Goal: Find specific page/section: Find specific page/section

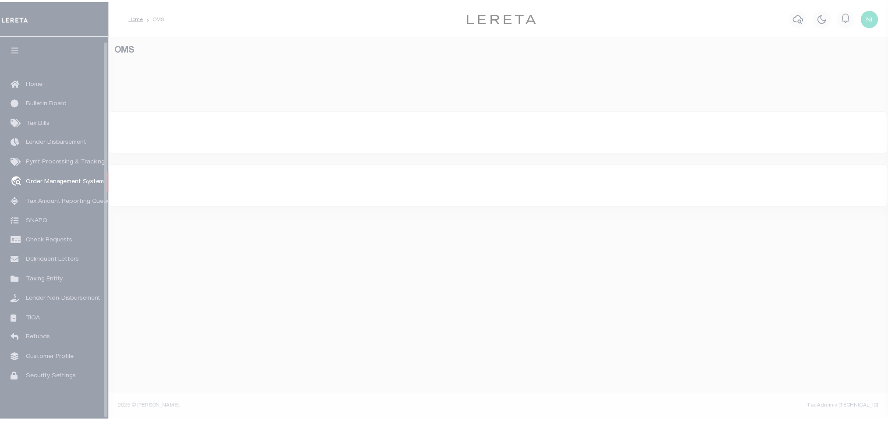
scroll to position [5, 0]
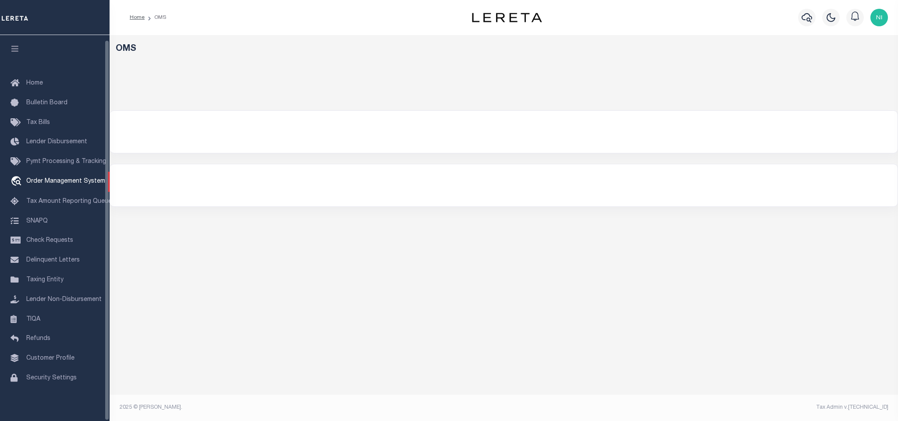
select select "200"
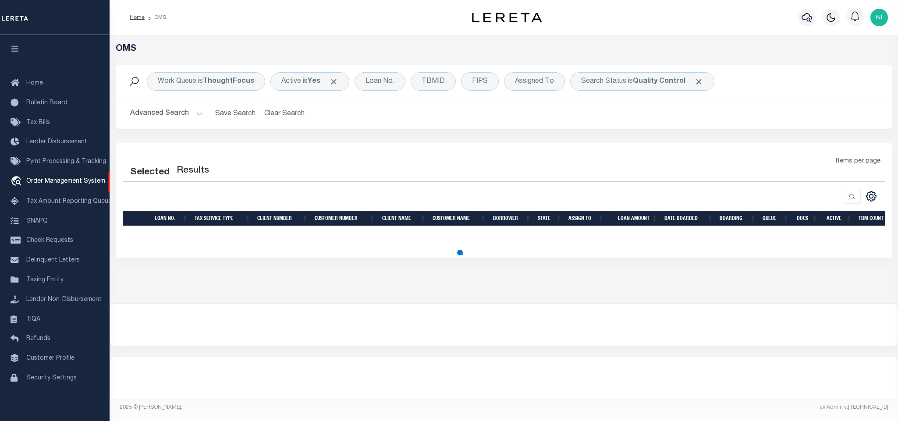
select select "200"
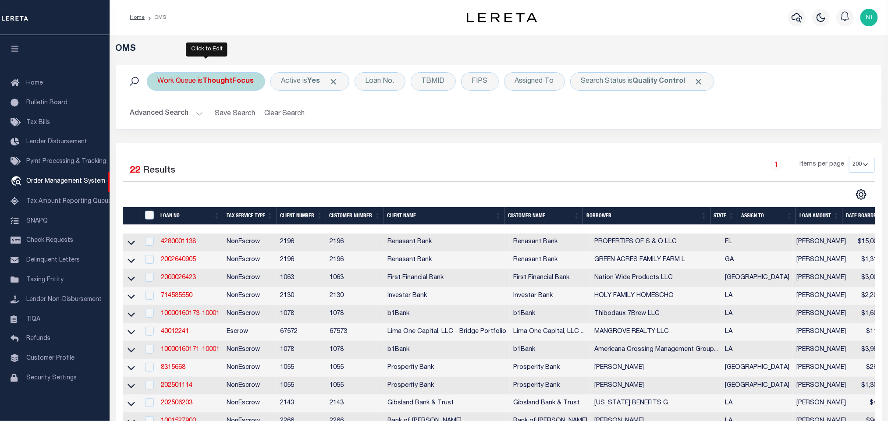
click at [198, 81] on div "Work Queue is ThoughtFocus" at bounding box center [206, 81] width 118 height 18
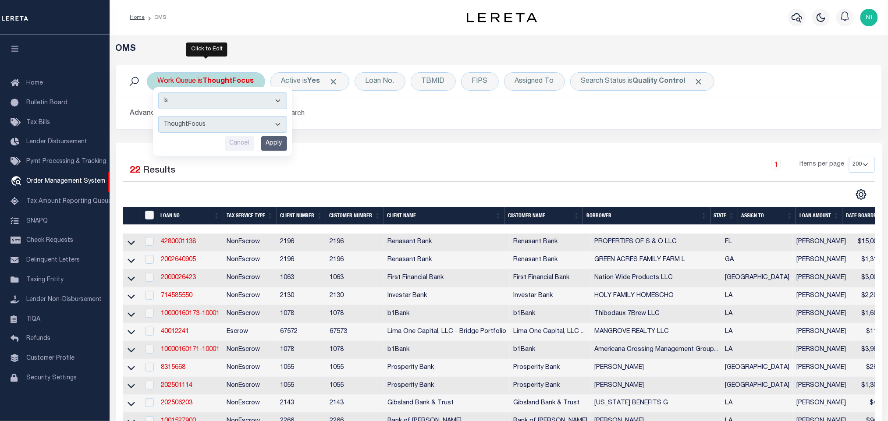
click at [199, 125] on select "--ALL-- factRSystems General ThoughtFocus" at bounding box center [222, 124] width 129 height 17
select select "FAC_GEN_THF"
click at [158, 117] on select "--ALL-- factRSystems General ThoughtFocus" at bounding box center [222, 124] width 129 height 17
click at [270, 141] on input "Apply" at bounding box center [274, 143] width 26 height 14
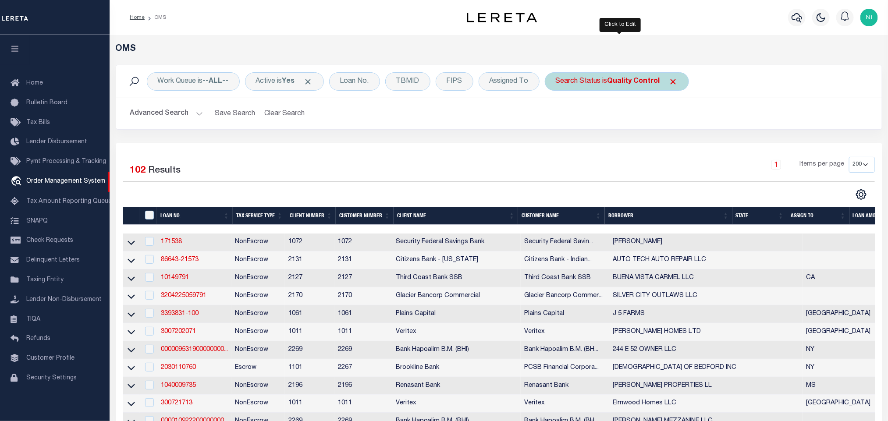
click at [621, 82] on b "Quality Control" at bounding box center [634, 81] width 53 height 7
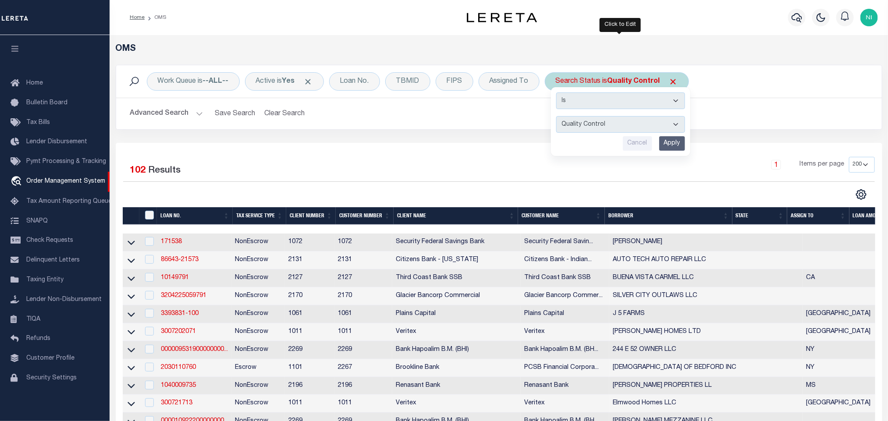
click at [613, 122] on select "Automated Search Bad Parcel Complete Duplicate Parcel High Dollar Reporting In …" at bounding box center [620, 124] width 129 height 17
select select "IP"
click at [560, 117] on select "Automated Search Bad Parcel Complete Duplicate Parcel High Dollar Reporting In …" at bounding box center [620, 124] width 129 height 17
click at [677, 143] on input "Apply" at bounding box center [673, 143] width 26 height 14
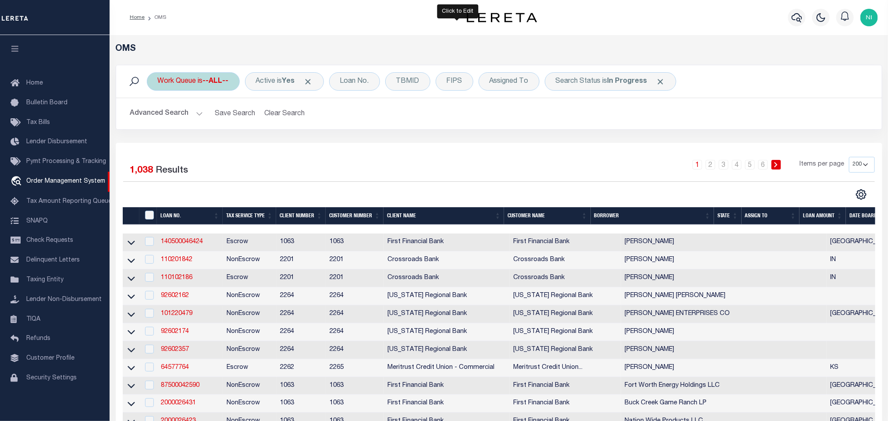
click at [200, 82] on div "Work Queue is --ALL--" at bounding box center [193, 81] width 93 height 18
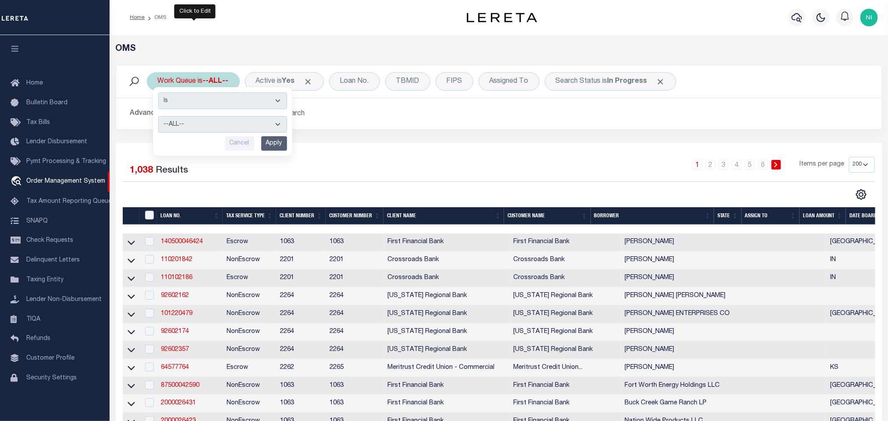
click at [208, 124] on select "--ALL-- factRSystems General ThoughtFocus" at bounding box center [222, 124] width 129 height 17
select select "FAC"
click at [158, 117] on select "--ALL-- factRSystems General ThoughtFocus" at bounding box center [222, 124] width 129 height 17
click at [278, 141] on input "Apply" at bounding box center [274, 143] width 26 height 14
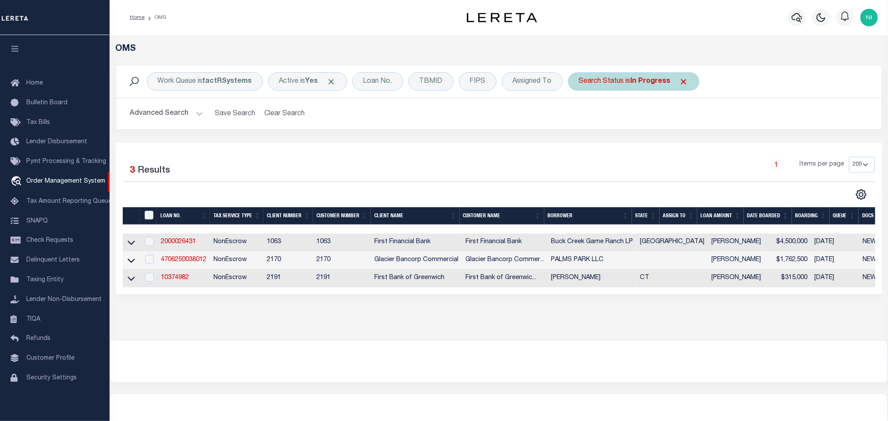
click at [640, 82] on b "In Progress" at bounding box center [651, 81] width 40 height 7
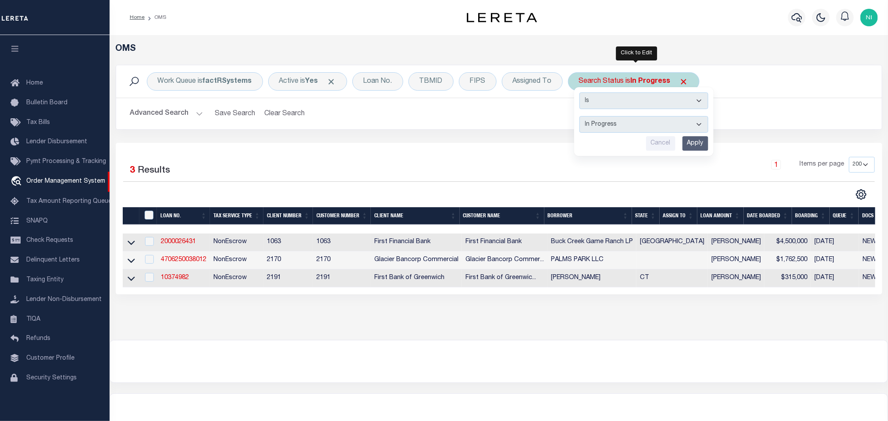
drag, startPoint x: 631, startPoint y: 122, endPoint x: 629, endPoint y: 129, distance: 6.9
click at [631, 123] on select "Automated Search Bad Parcel Complete Duplicate Parcel High Dollar Reporting In …" at bounding box center [644, 124] width 129 height 17
select select "RD"
click at [582, 117] on select "Automated Search Bad Parcel Complete Duplicate Parcel High Dollar Reporting In …" at bounding box center [644, 124] width 129 height 17
click at [699, 142] on input "Apply" at bounding box center [696, 143] width 26 height 14
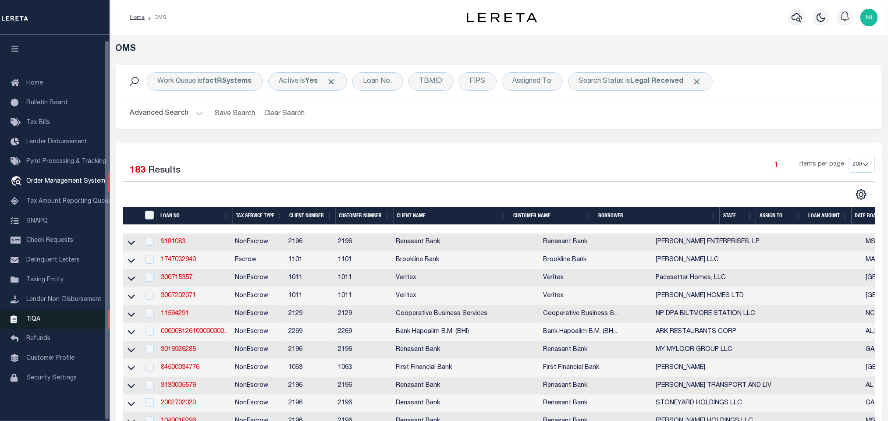
click at [37, 319] on span "TIQA" at bounding box center [33, 319] width 14 height 6
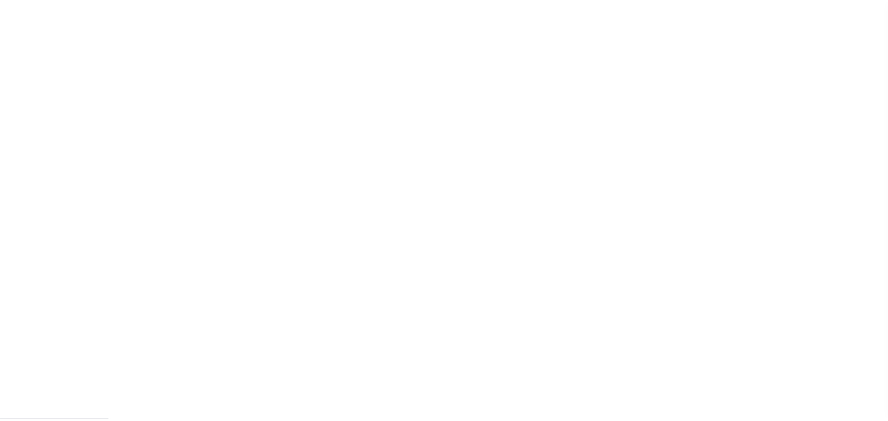
scroll to position [5, 0]
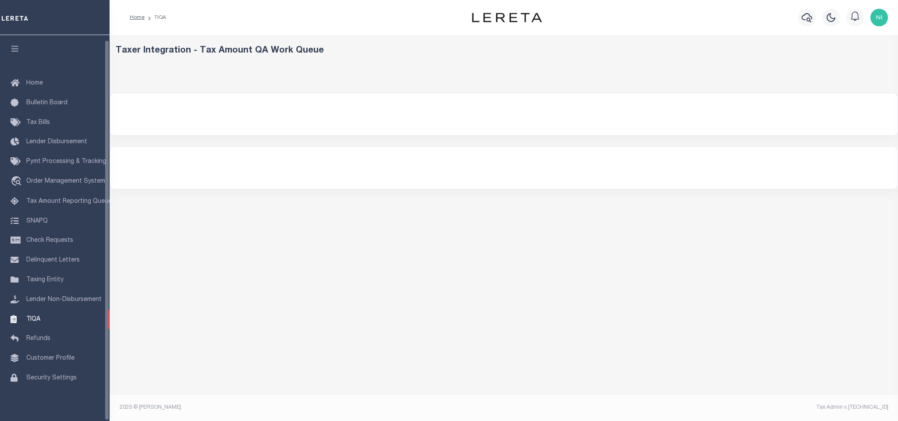
select select "200"
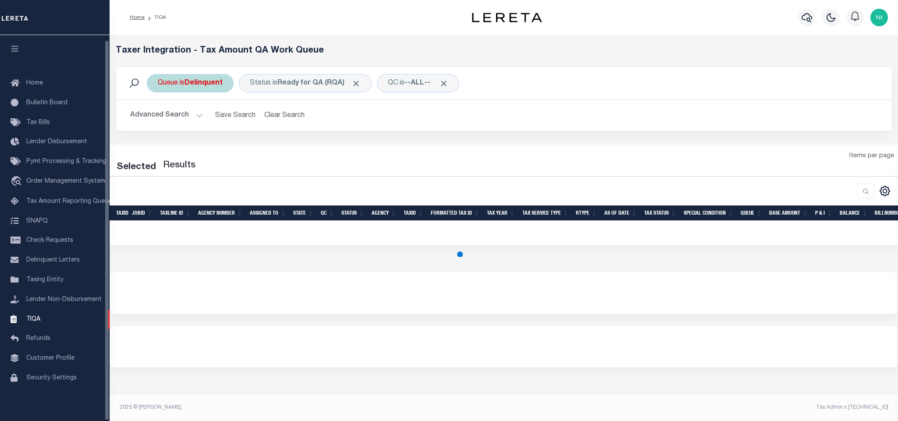
select select "200"
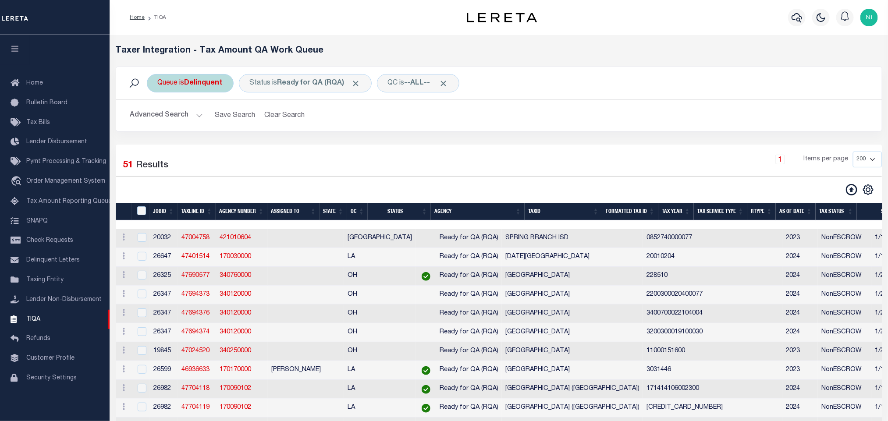
click at [197, 82] on b "Delinquent" at bounding box center [204, 83] width 38 height 7
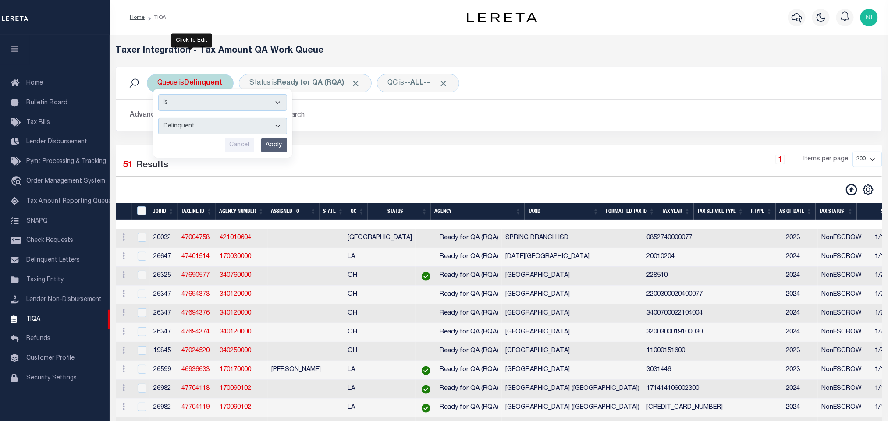
click at [211, 126] on select "--ALL-- Delinquent Escrow" at bounding box center [222, 126] width 129 height 17
select select "DEL_ESC"
click at [158, 119] on select "--ALL-- Delinquent Escrow" at bounding box center [222, 126] width 129 height 17
click at [274, 146] on input "Apply" at bounding box center [274, 145] width 26 height 14
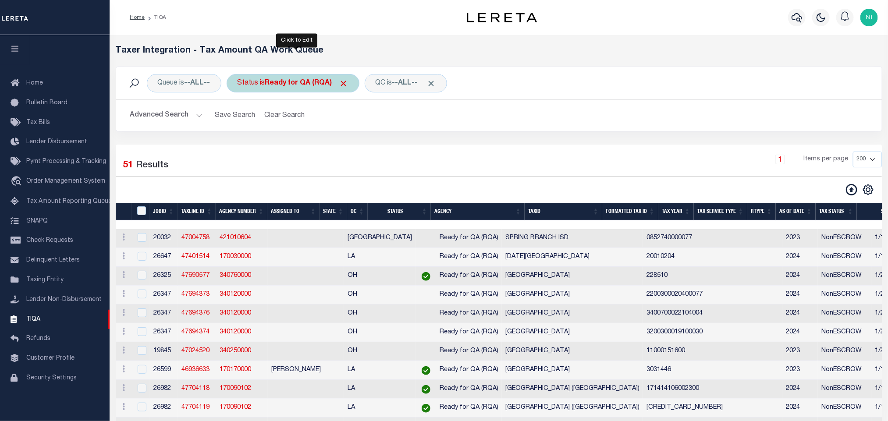
click at [321, 82] on b "Ready for QA (RQA)" at bounding box center [306, 83] width 83 height 7
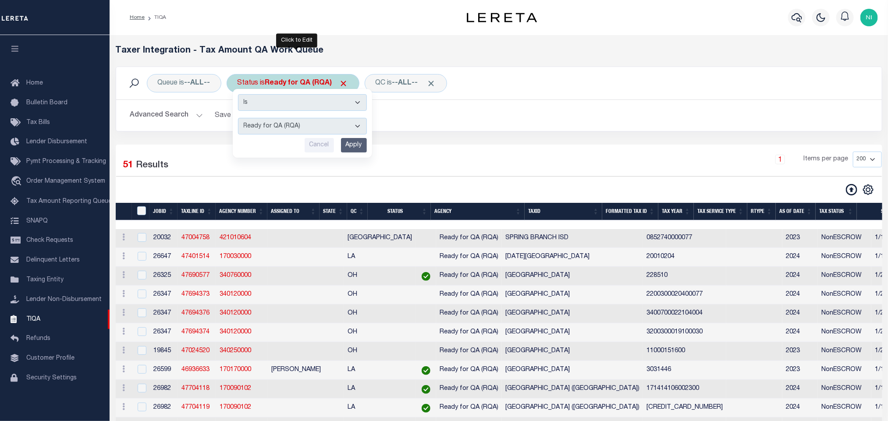
click at [314, 132] on select "AI - Bot Exception (ERR) AI - Bot Running (PLA) AI - Failed QA (FQA) AI - Prep …" at bounding box center [302, 126] width 129 height 17
select select "TNF"
click at [240, 119] on select "AI - Bot Exception (ERR) AI - Bot Running (PLA) AI - Failed QA (FQA) AI - Prep …" at bounding box center [302, 126] width 129 height 17
click at [362, 146] on input "Apply" at bounding box center [354, 145] width 26 height 14
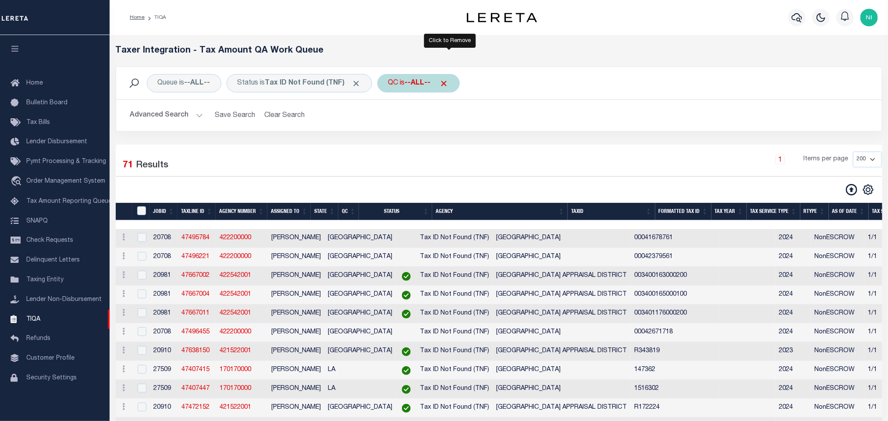
click at [449, 83] on span "Click to Remove" at bounding box center [444, 83] width 9 height 9
click at [181, 110] on button "Advanced Search" at bounding box center [166, 115] width 73 height 17
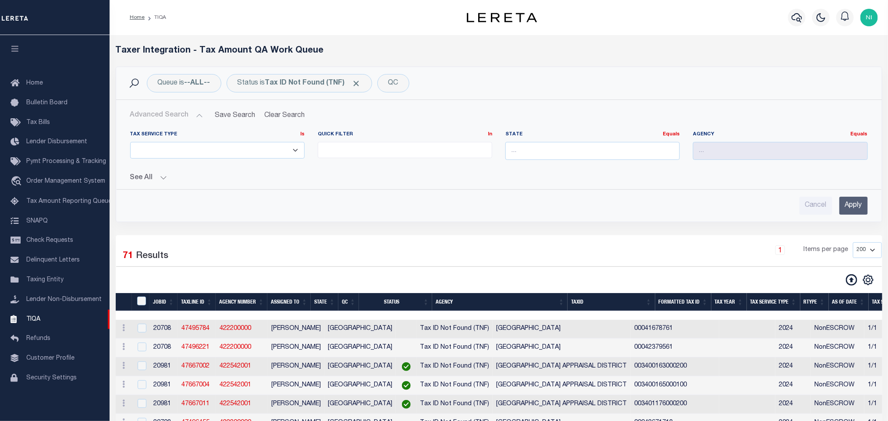
click at [158, 176] on button "See All" at bounding box center [499, 178] width 738 height 8
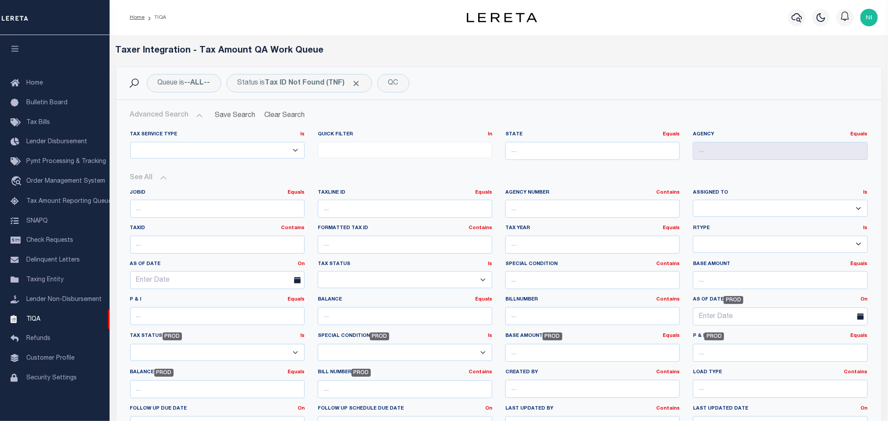
click at [158, 176] on button "See All" at bounding box center [499, 178] width 738 height 8
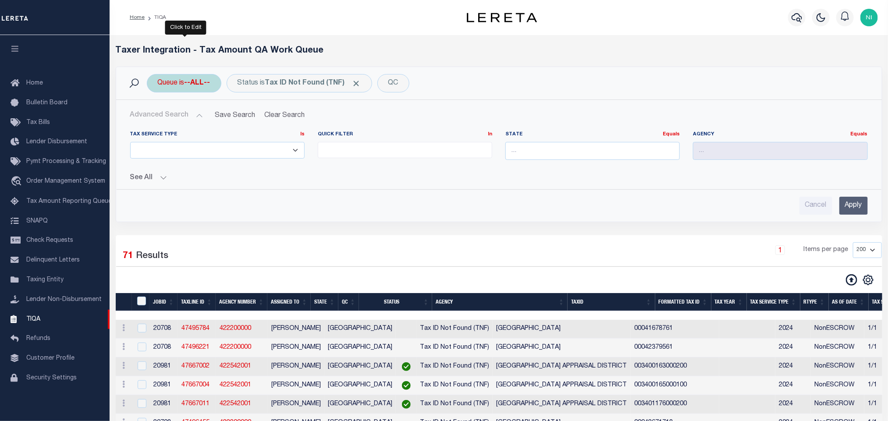
click at [210, 82] on b "--ALL--" at bounding box center [198, 83] width 26 height 7
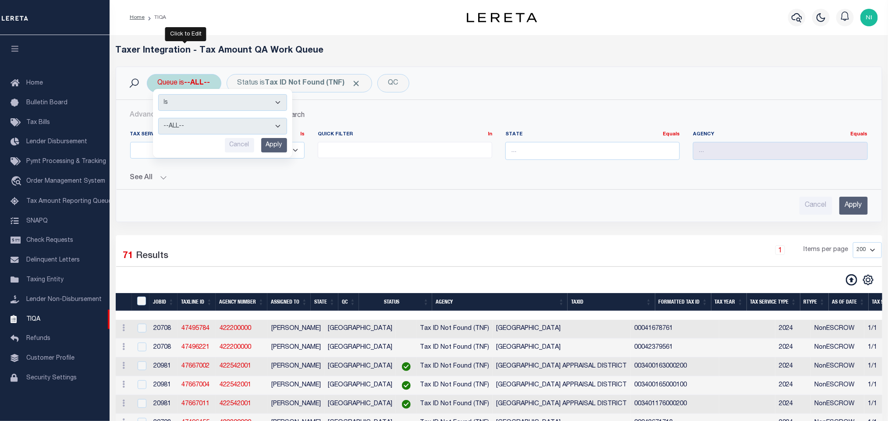
click at [206, 129] on select "--ALL-- Delinquent Escrow" at bounding box center [222, 126] width 129 height 17
drag, startPoint x: 345, startPoint y: 106, endPoint x: 355, endPoint y: 107, distance: 10.6
click at [345, 106] on div "Advanced Search Save Search Clear Search TIQATaxLineSearchTable_dynamictable___…" at bounding box center [499, 161] width 766 height 122
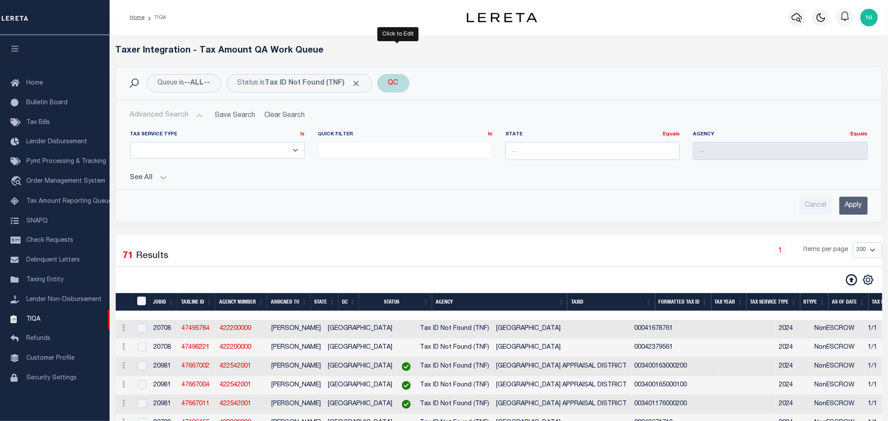
click at [385, 87] on div "QC" at bounding box center [394, 83] width 32 height 18
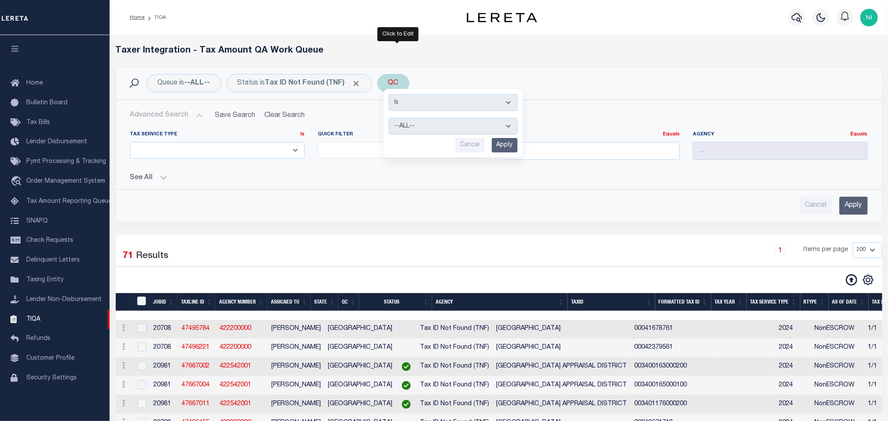
click at [433, 125] on select "--ALL-- Selected for QC Not Selected for QC" at bounding box center [453, 126] width 129 height 17
click at [510, 142] on input "Apply" at bounding box center [505, 145] width 26 height 14
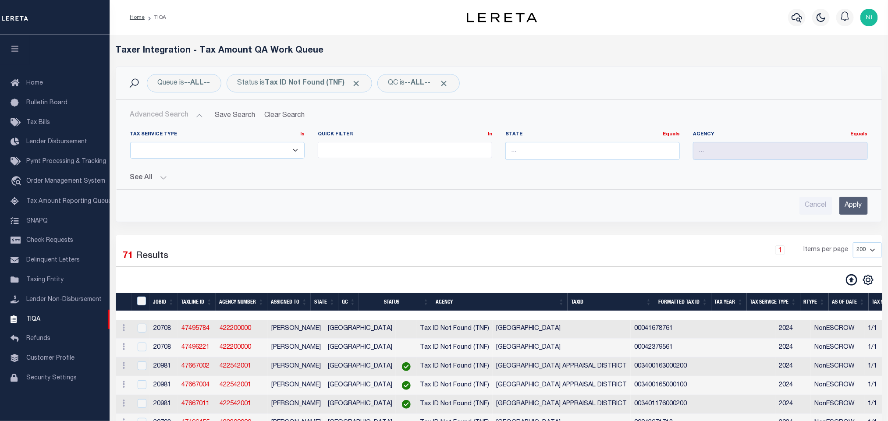
click at [854, 203] on input "Apply" at bounding box center [854, 206] width 29 height 18
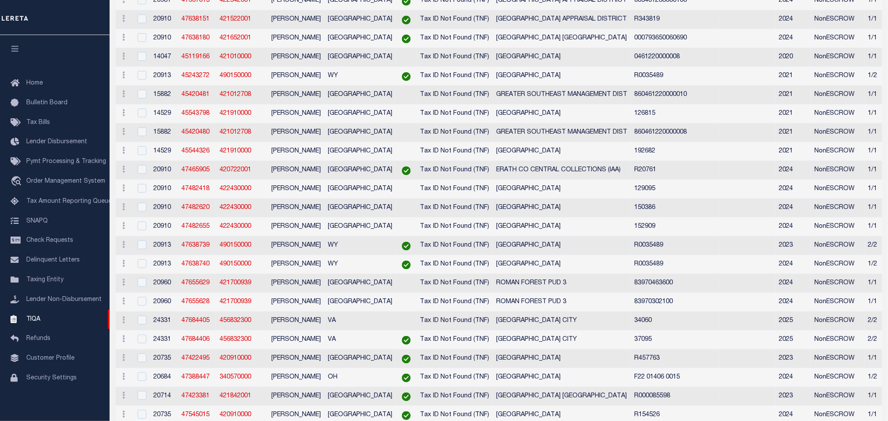
scroll to position [50, 0]
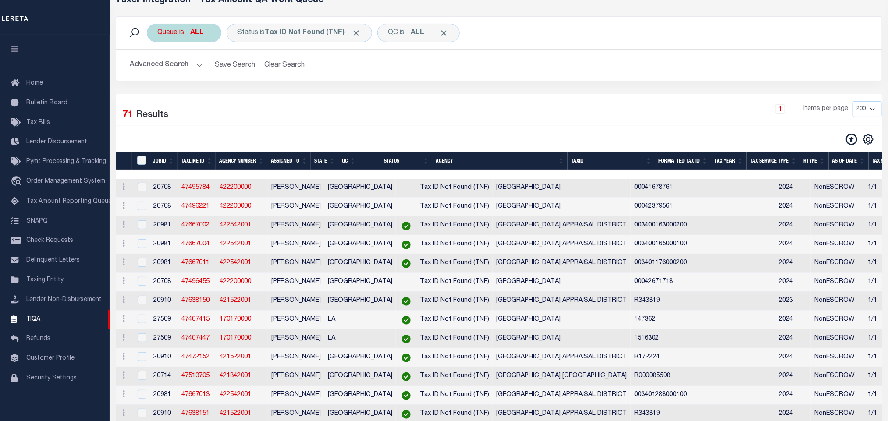
click at [208, 32] on b "--ALL--" at bounding box center [198, 32] width 26 height 7
click at [204, 51] on select "Is Contains" at bounding box center [222, 52] width 129 height 17
click at [204, 74] on select "--ALL-- Delinquent Escrow" at bounding box center [222, 76] width 129 height 17
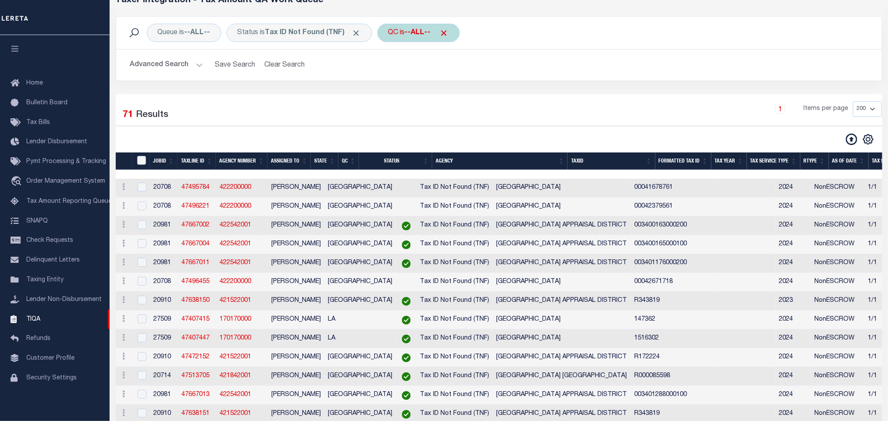
click at [449, 33] on span "Click to Remove" at bounding box center [444, 33] width 9 height 9
click at [173, 61] on button "Advanced Search" at bounding box center [166, 65] width 73 height 17
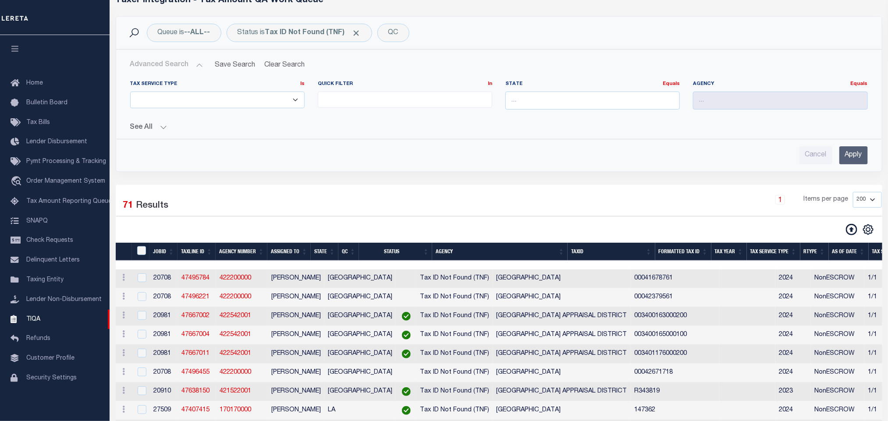
click at [852, 157] on input "Apply" at bounding box center [854, 155] width 29 height 18
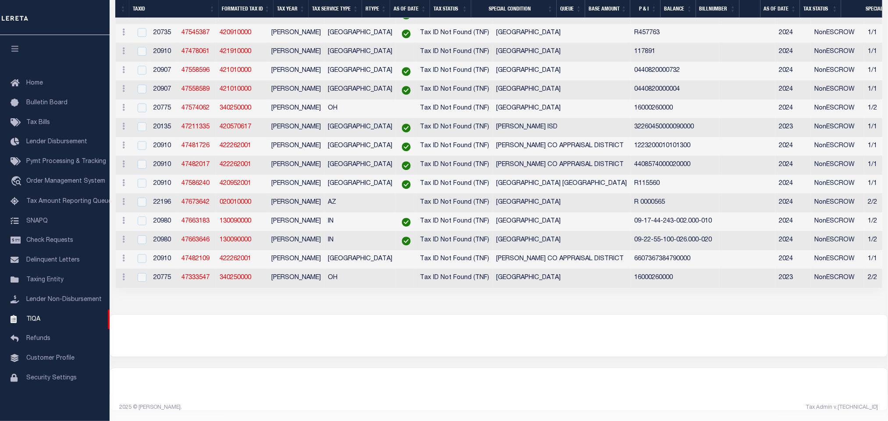
scroll to position [0, 0]
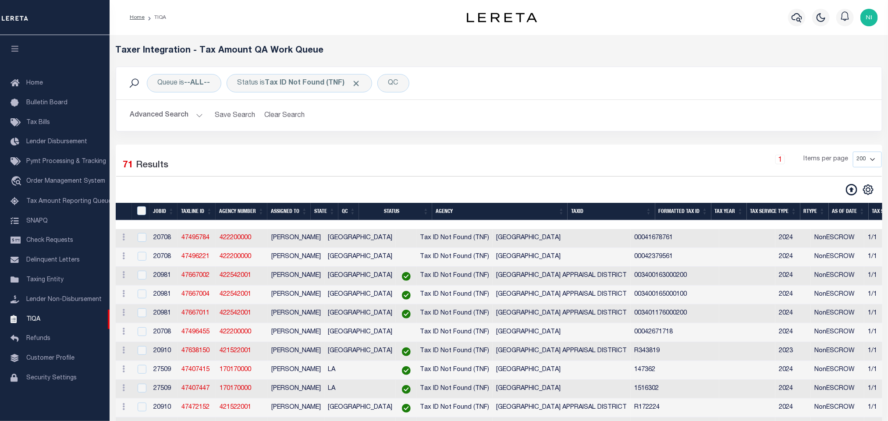
click at [285, 144] on div "Queue is --ALL-- Is Contains --ALL-- Delinquent Escrow Cancel Apply Status is T…" at bounding box center [499, 106] width 780 height 78
click at [174, 82] on div "Queue is --ALL-- Is Contains --ALL-- Delinquent Escrow Cancel Apply" at bounding box center [184, 83] width 75 height 18
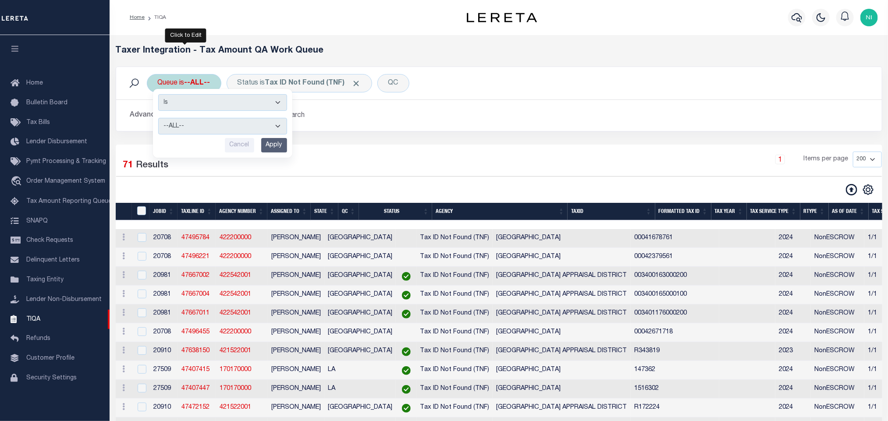
click at [210, 86] on b "--ALL--" at bounding box center [198, 83] width 26 height 7
click at [359, 62] on div "Taxer Integration - Tax Amount QA Work Queue" at bounding box center [499, 56] width 780 height 21
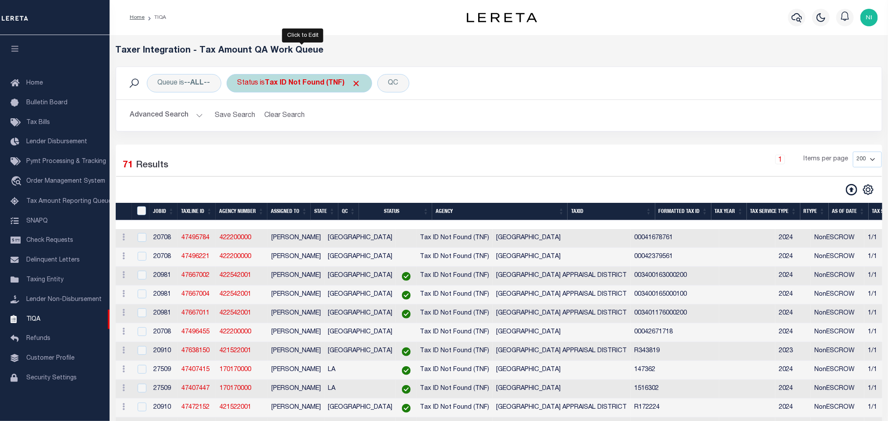
click at [325, 83] on b "Tax ID Not Found (TNF)" at bounding box center [313, 83] width 96 height 7
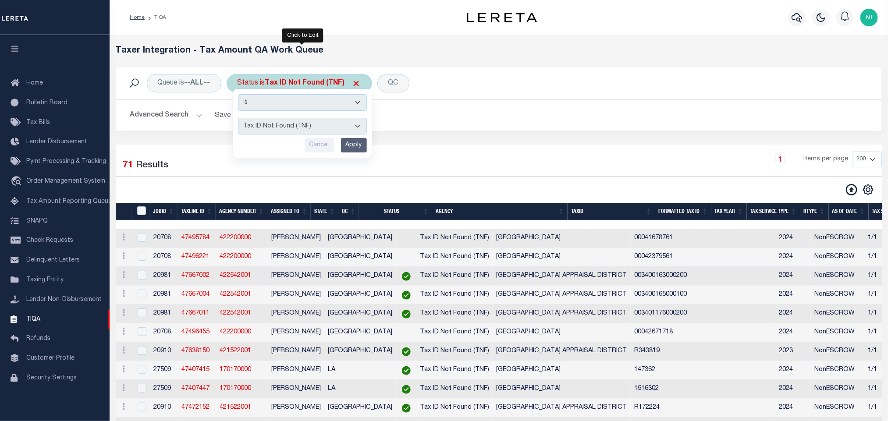
click at [305, 121] on select "AI - Bot Exception (ERR) AI - Bot Running (PLA) AI - Failed QA (FQA) AI - Prep …" at bounding box center [302, 126] width 129 height 17
select select "YNF"
click at [240, 119] on select "AI - Bot Exception (ERR) AI - Bot Running (PLA) AI - Failed QA (FQA) AI - Prep …" at bounding box center [302, 126] width 129 height 17
click at [355, 146] on input "Apply" at bounding box center [354, 145] width 26 height 14
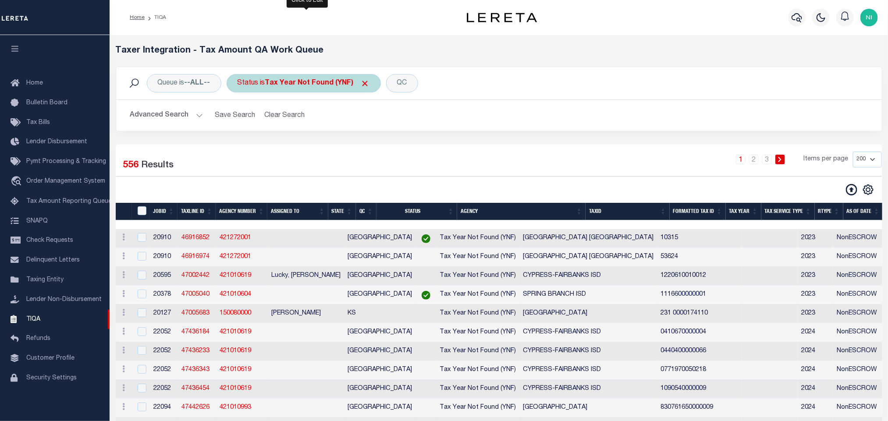
click at [307, 82] on b "Tax Year Not Found (YNF)" at bounding box center [317, 83] width 105 height 7
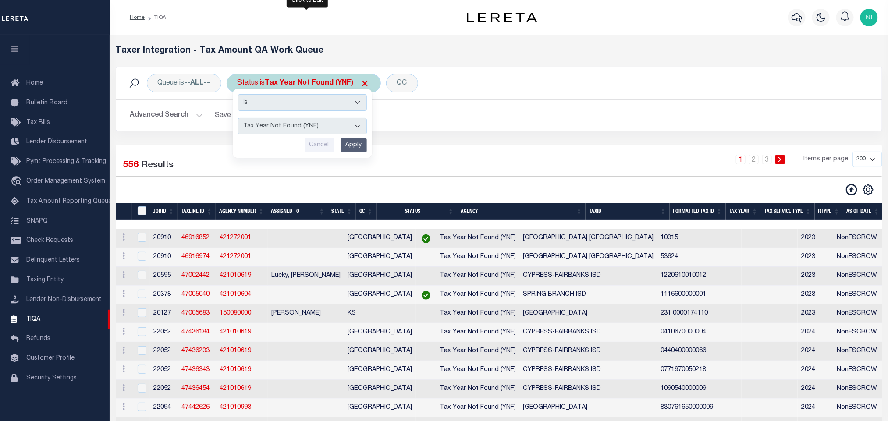
click at [304, 132] on select "AI - Bot Exception (ERR) AI - Bot Running (PLA) AI - Failed QA (FQA) AI - Prep …" at bounding box center [302, 126] width 129 height 17
select select "TNF"
click at [240, 119] on select "AI - Bot Exception (ERR) AI - Bot Running (PLA) AI - Failed QA (FQA) AI - Prep …" at bounding box center [302, 126] width 129 height 17
click at [355, 143] on input "Apply" at bounding box center [354, 145] width 26 height 14
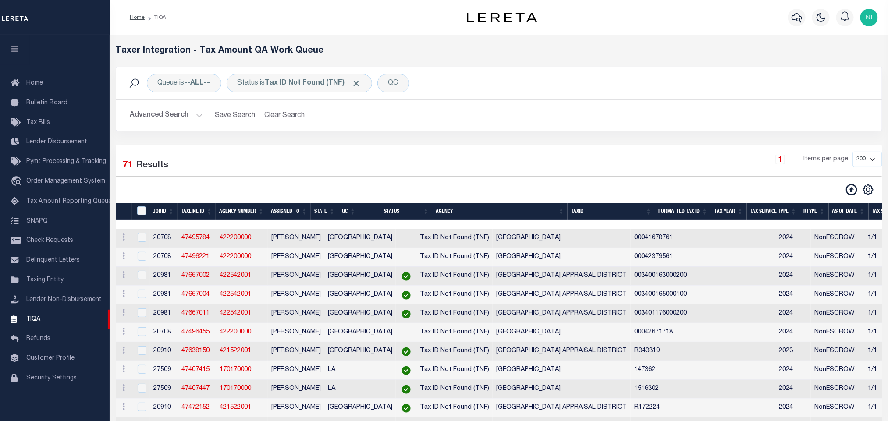
click at [466, 131] on div "Advanced Search Save Search Clear Search TIQATaxLineSearchTable_dynamictable___…" at bounding box center [499, 115] width 766 height 31
click at [420, 153] on div "1 Items per page 10 25 50 100 200 500 1000 2000" at bounding box center [596, 163] width 571 height 23
click at [465, 155] on div "1 Items per page 10 25 50 100 200 500 1000 2000" at bounding box center [596, 163] width 571 height 23
click at [464, 141] on div "Queue is --ALL-- Status is Tax ID Not Found (TNF) QC Search Advanced Search Sav…" at bounding box center [499, 106] width 780 height 78
click at [61, 179] on span "Order Management System" at bounding box center [65, 181] width 79 height 6
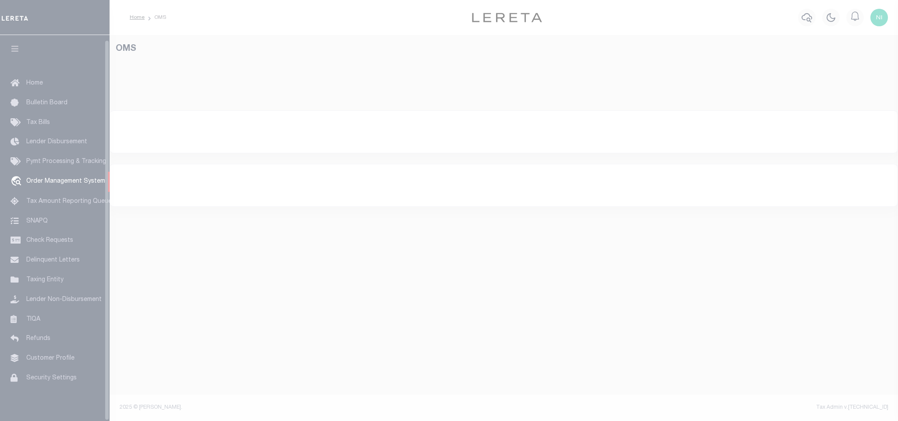
select select "200"
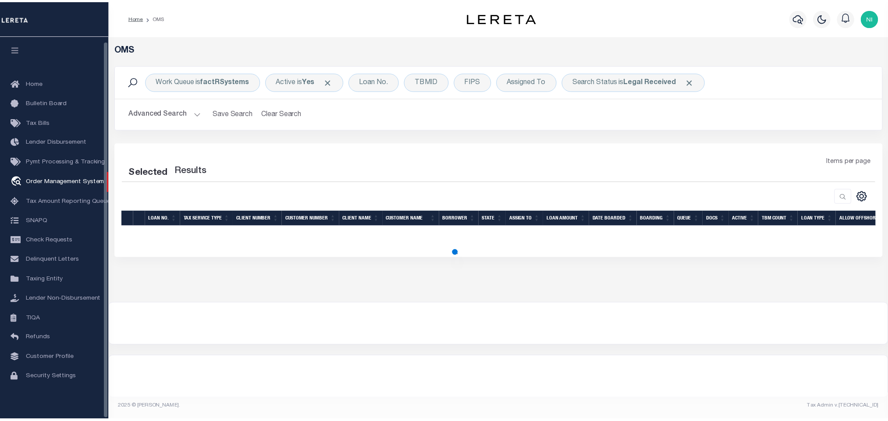
scroll to position [5, 0]
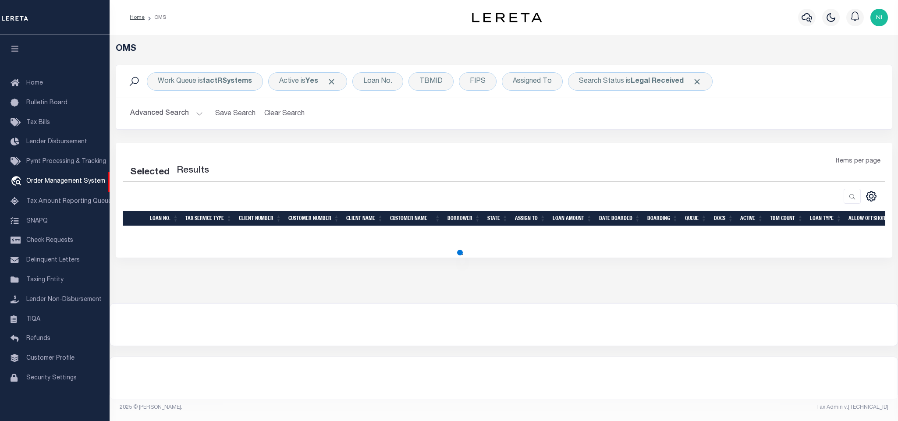
select select "200"
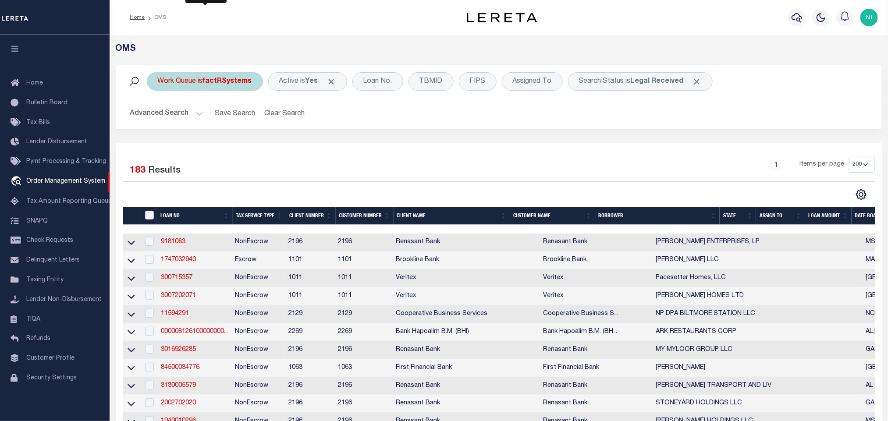
click at [207, 85] on b "factRSystems" at bounding box center [227, 81] width 49 height 7
select select "FAC"
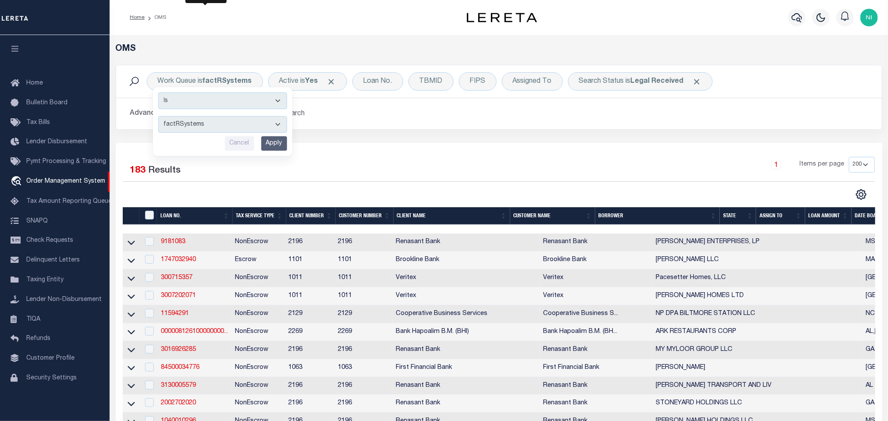
click at [431, 168] on div "1 Items per page 10 25 50 100 200" at bounding box center [594, 168] width 561 height 23
